Goal: Information Seeking & Learning: Check status

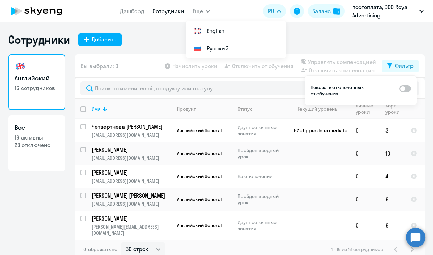
select select "30"
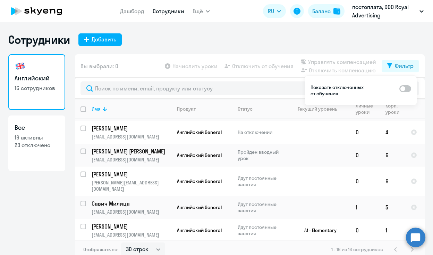
click at [44, 94] on link "Английский 16 сотрудников" at bounding box center [36, 82] width 57 height 56
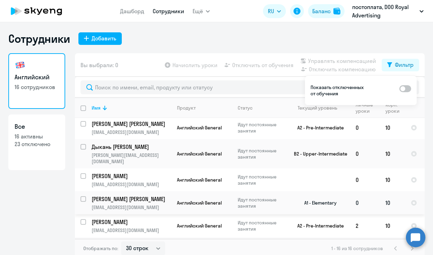
scroll to position [1, 0]
click at [269, 219] on p "Идут постоянные занятия" at bounding box center [262, 225] width 48 height 13
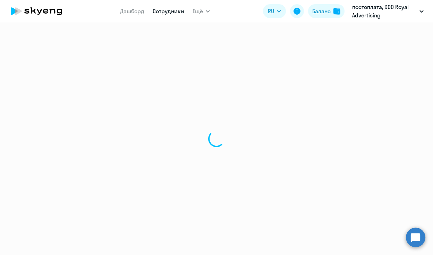
select select "english"
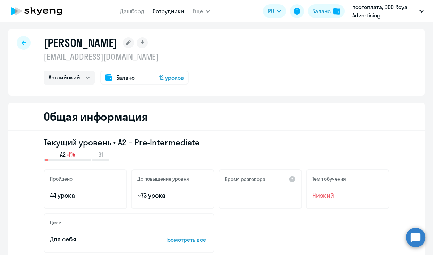
scroll to position [38, 0]
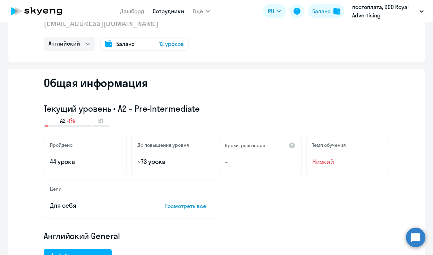
click at [49, 10] on icon at bounding box center [36, 10] width 61 height 17
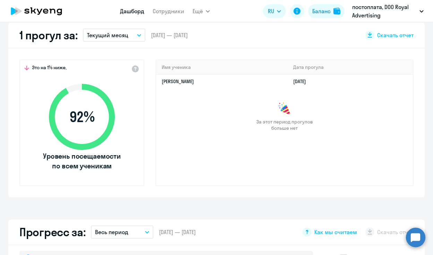
scroll to position [163, 0]
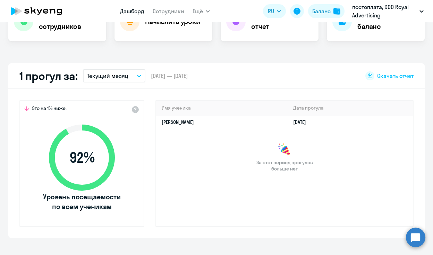
click at [107, 78] on p "Текущий месяц" at bounding box center [107, 76] width 41 height 8
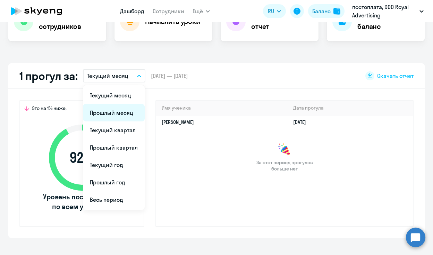
select select "30"
